Goal: Task Accomplishment & Management: Manage account settings

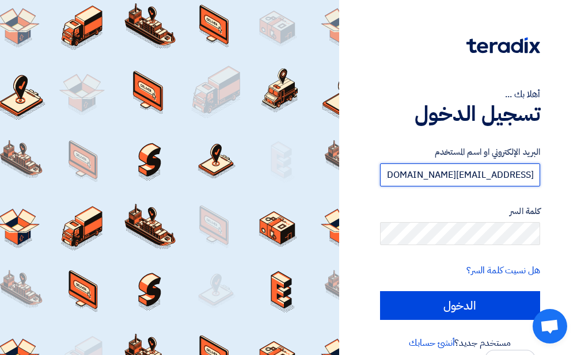
click at [487, 176] on input "rgalal@deg-int.com" at bounding box center [460, 175] width 160 height 23
type input "yashraf@deg-int.com"
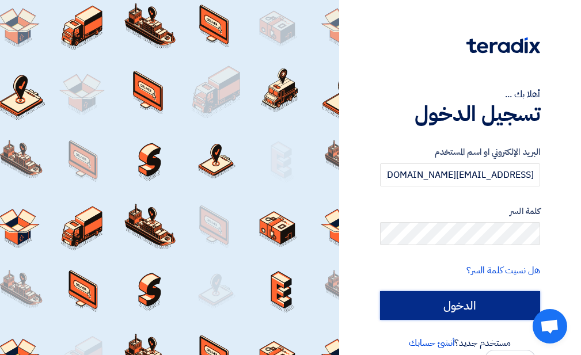
click at [485, 301] on input "الدخول" at bounding box center [460, 306] width 160 height 29
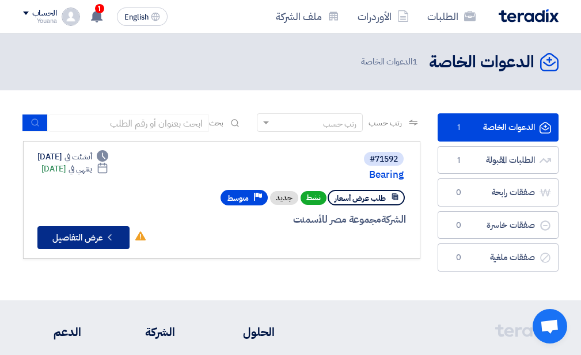
click at [60, 239] on button "Check details عرض التفاصيل" at bounding box center [83, 237] width 92 height 23
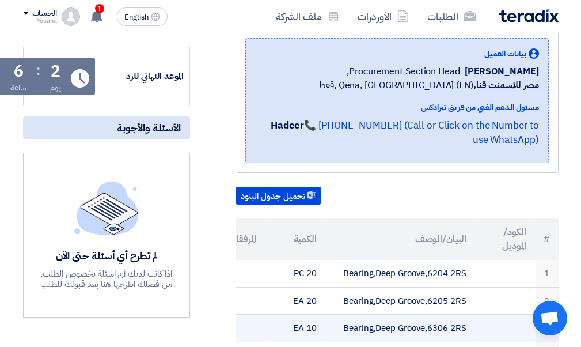
scroll to position [307, 0]
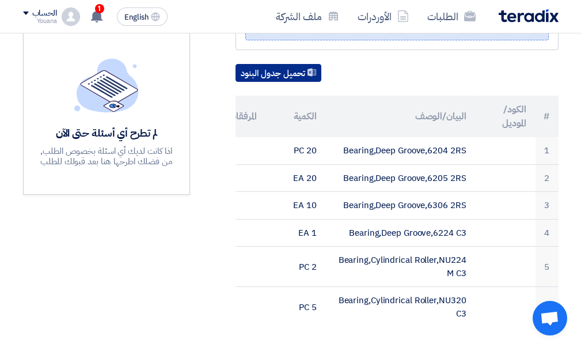
click at [286, 74] on button "تحميل جدول البنود" at bounding box center [279, 73] width 86 height 18
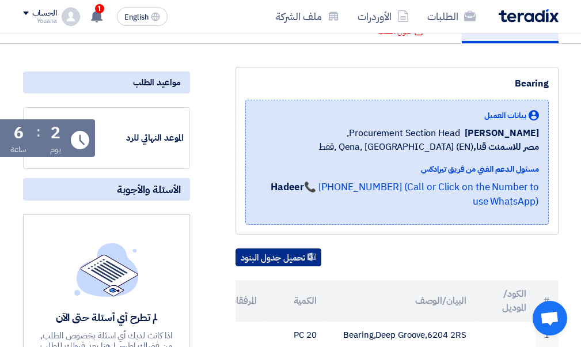
scroll to position [0, 0]
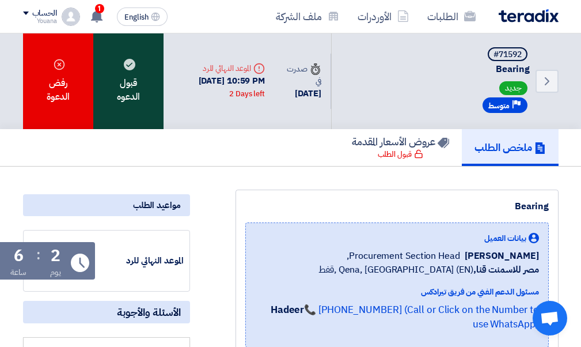
click at [115, 77] on div "قبول الدعوه" at bounding box center [128, 81] width 70 height 96
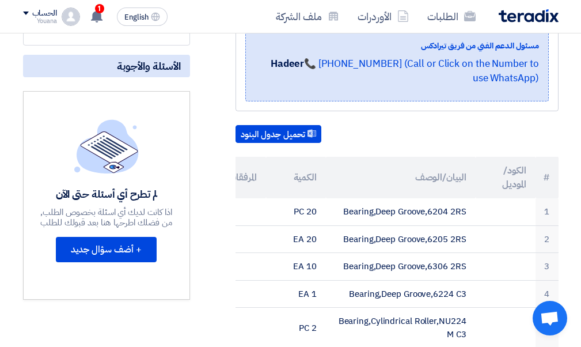
scroll to position [62, 0]
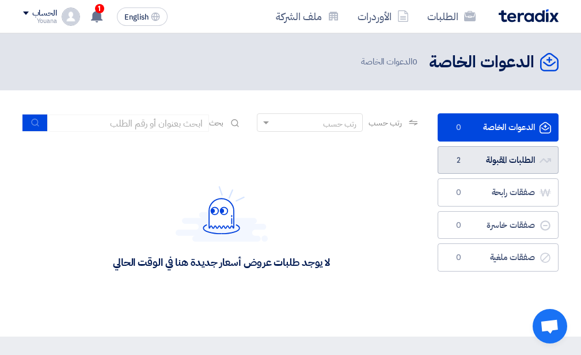
click at [518, 164] on link "الطلبات المقبولة الطلبات المقبولة 2" at bounding box center [498, 160] width 121 height 28
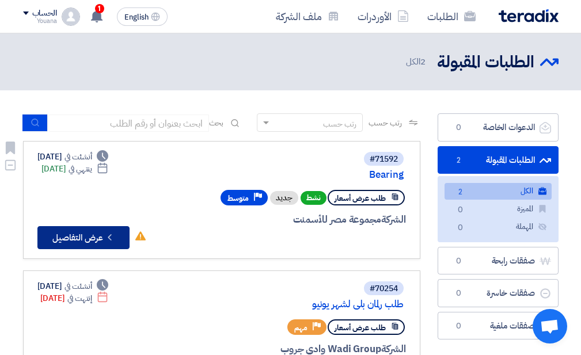
click at [87, 240] on button "Check details عرض التفاصيل" at bounding box center [83, 237] width 92 height 23
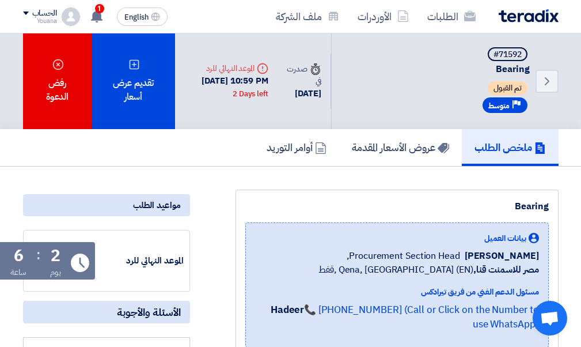
scroll to position [62, 0]
